Goal: Task Accomplishment & Management: Use online tool/utility

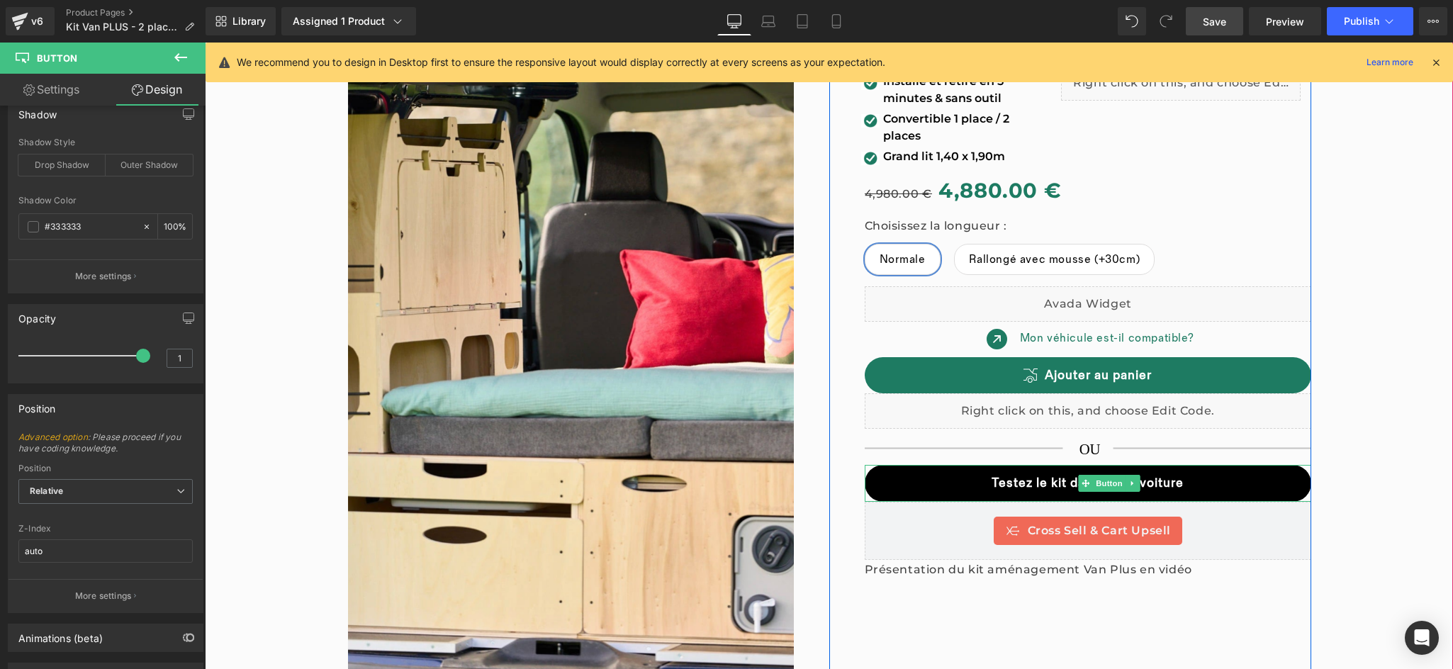
click at [882, 478] on link "Testez le kit dans votre voiture" at bounding box center [1088, 483] width 447 height 37
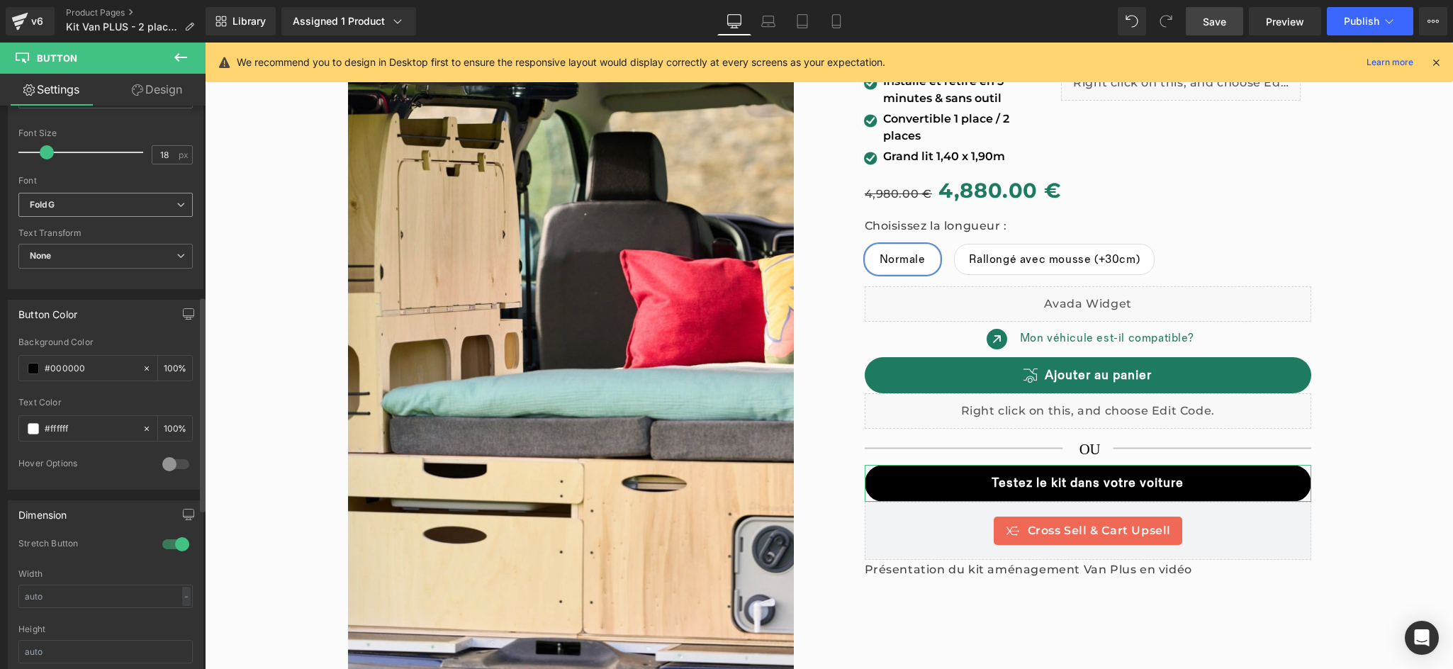
scroll to position [502, 0]
click at [88, 369] on input "#000000" at bounding box center [90, 366] width 91 height 16
click at [33, 366] on span at bounding box center [33, 365] width 11 height 11
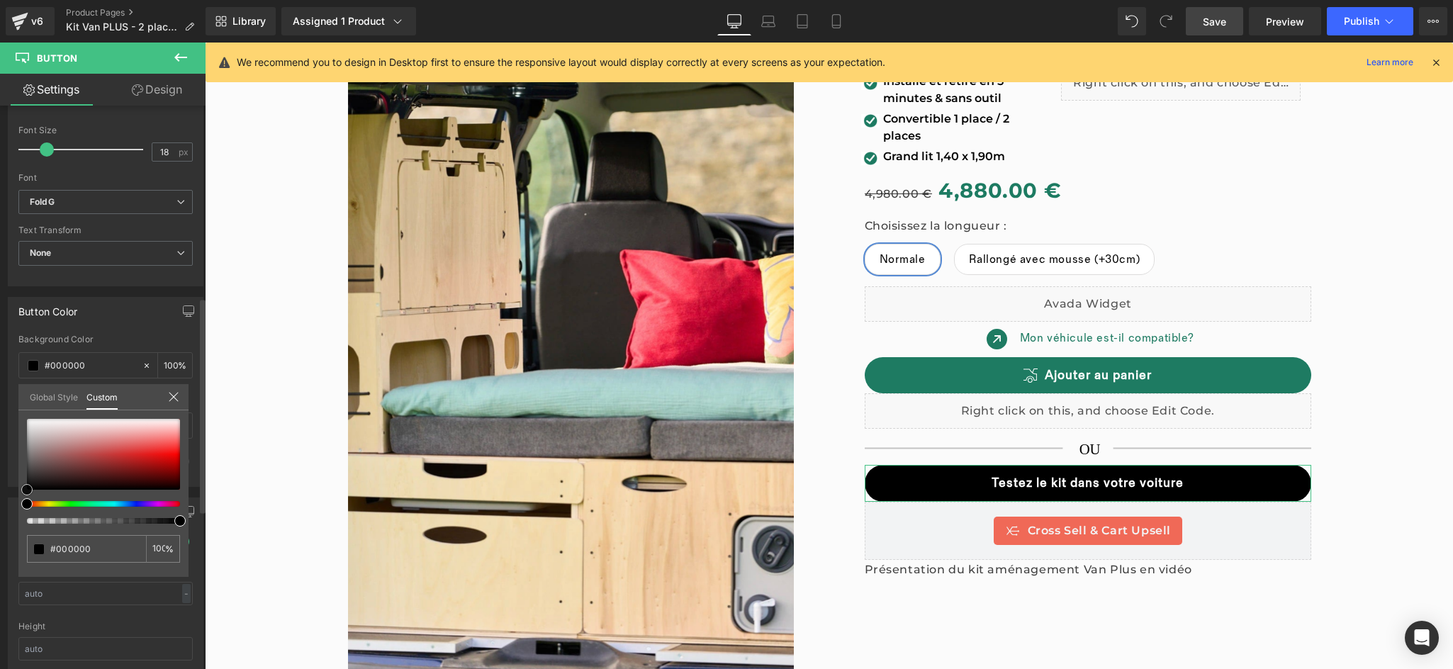
type input "#1e1919"
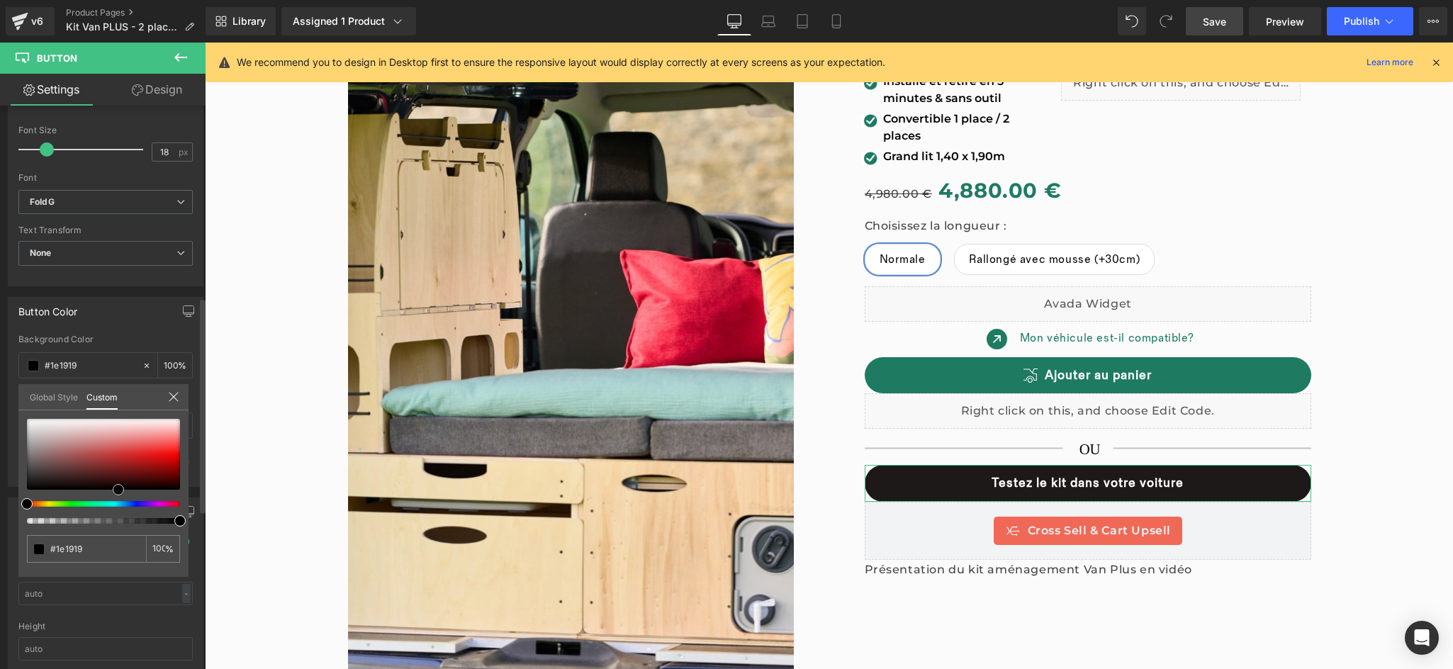
type input "#000000"
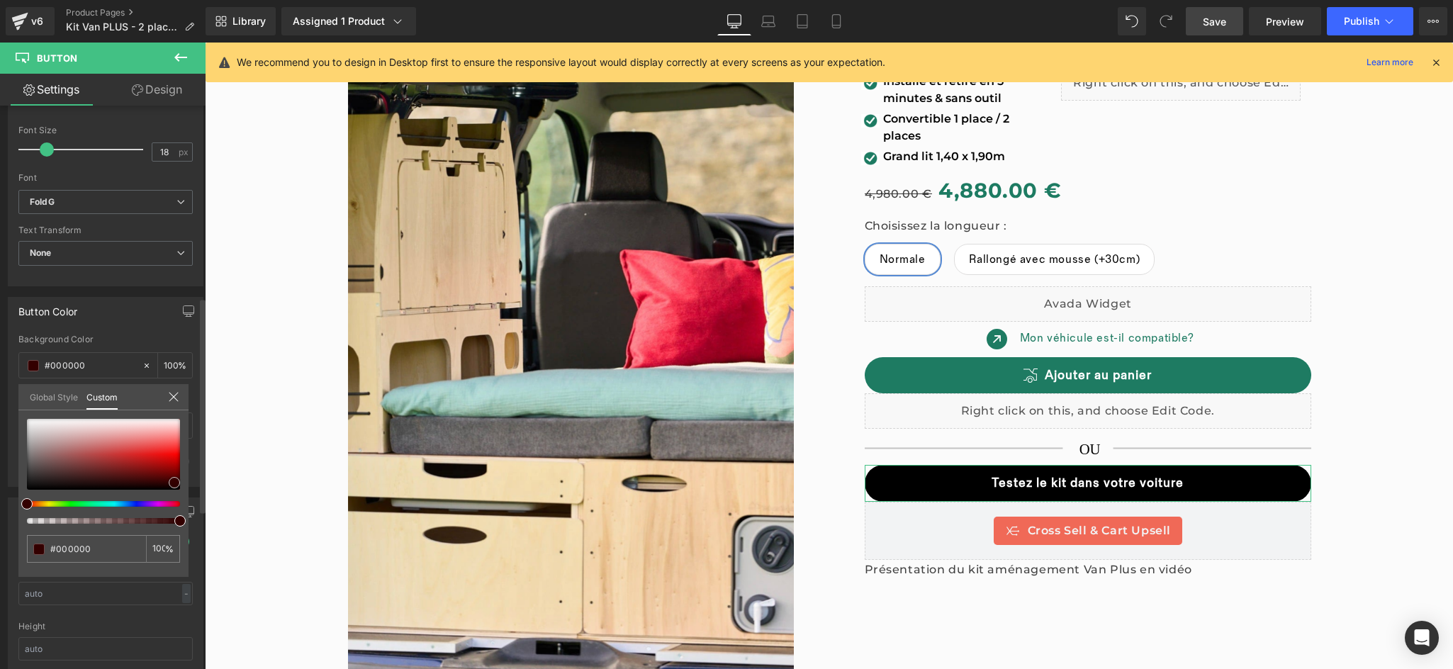
type input "#1c0101"
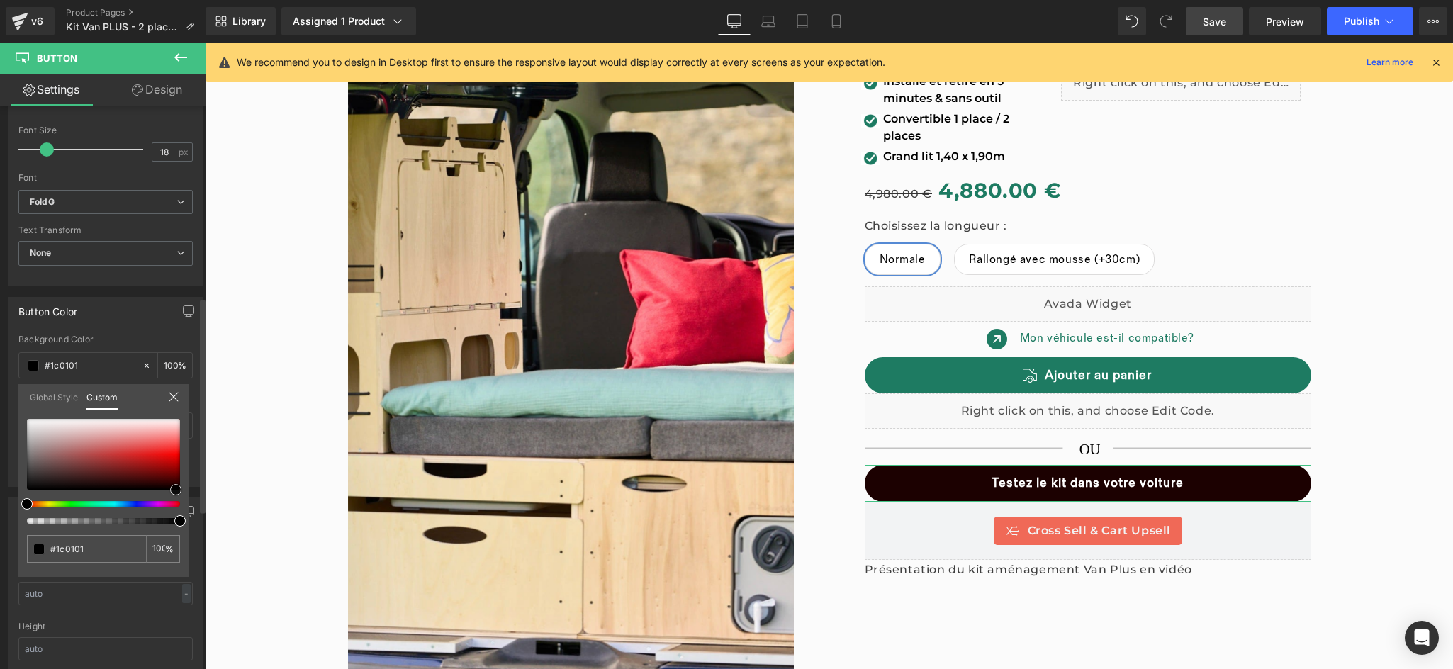
drag, startPoint x: 43, startPoint y: 481, endPoint x: 176, endPoint y: 496, distance: 134.1
click at [176, 496] on div at bounding box center [103, 471] width 153 height 105
type input "#230000"
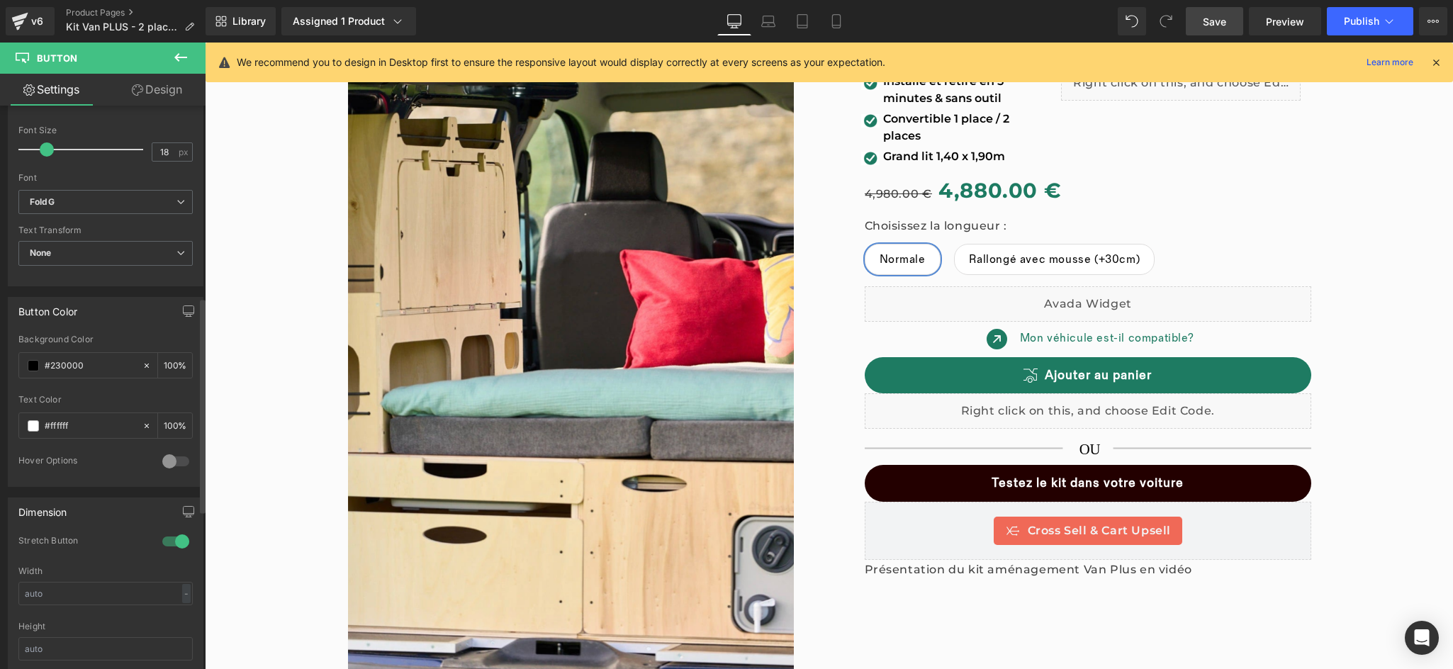
click at [1228, 20] on link "Save" at bounding box center [1214, 21] width 57 height 28
click at [32, 16] on div "v6" at bounding box center [37, 21] width 18 height 18
